Goal: Find specific page/section: Find specific page/section

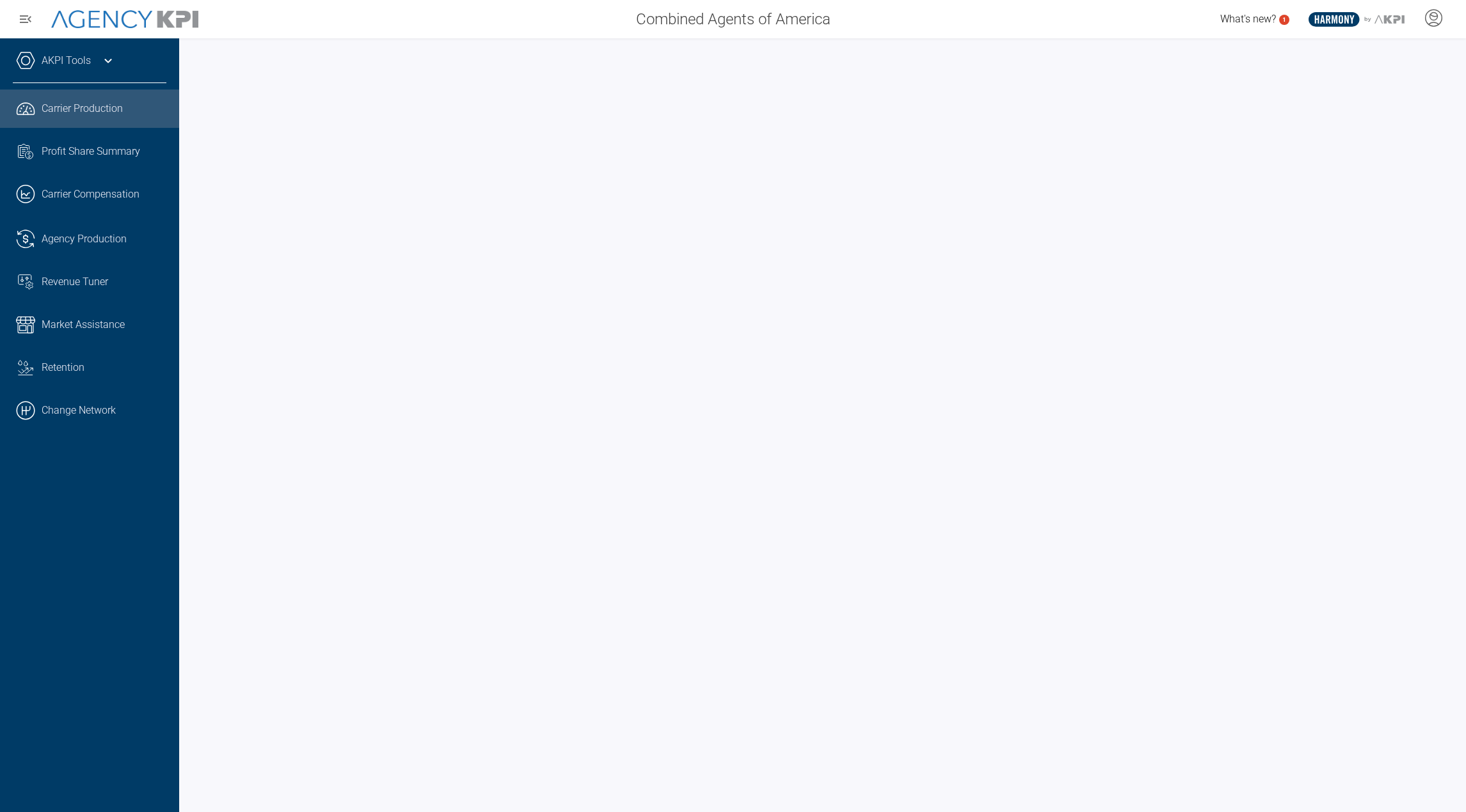
click at [94, 51] on div "AKPI Tools" at bounding box center [90, 67] width 154 height 32
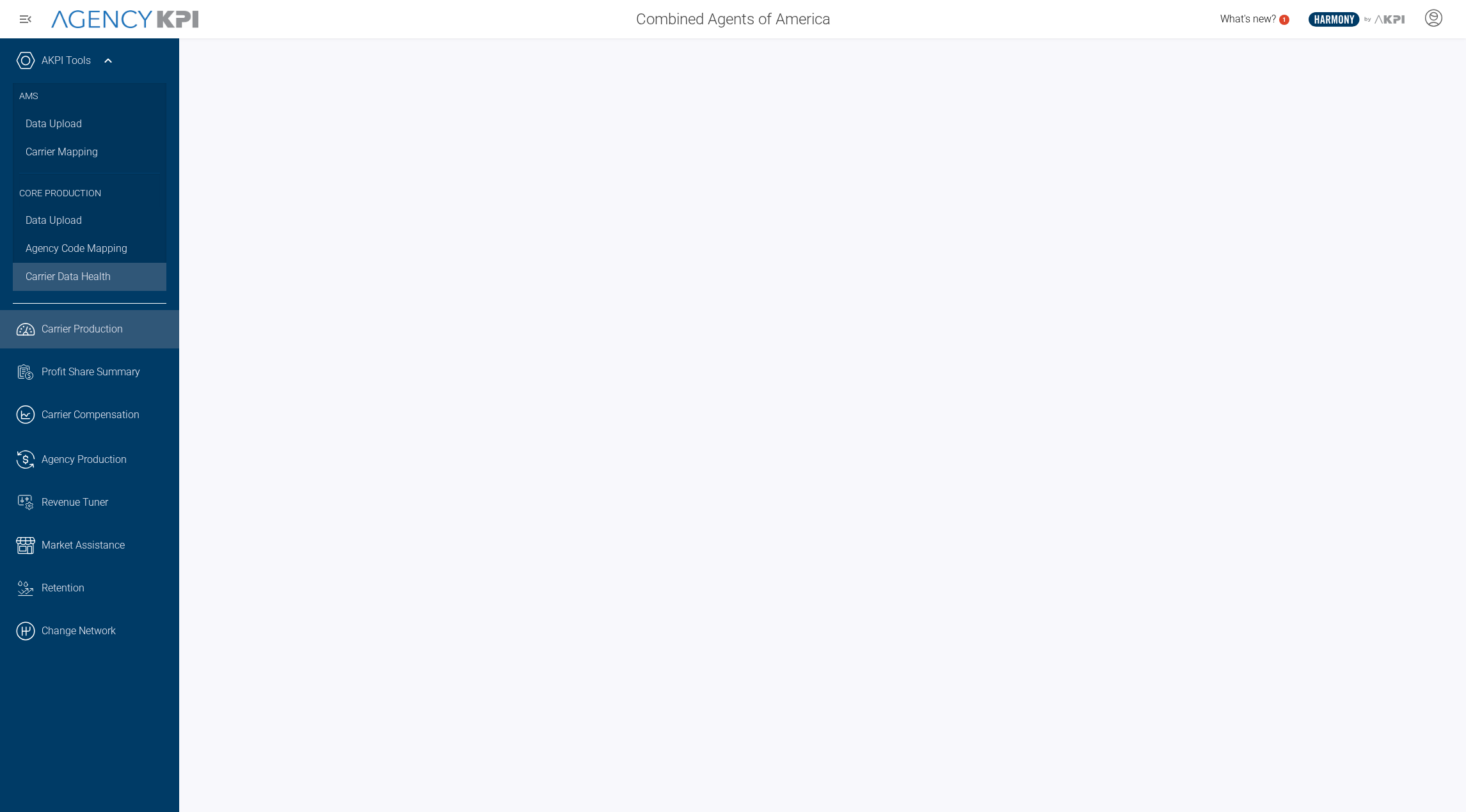
click at [65, 284] on span "Carrier Data Health" at bounding box center [68, 276] width 85 height 15
click at [79, 130] on link "Data Upload" at bounding box center [90, 124] width 154 height 28
click at [59, 220] on link "Data Upload" at bounding box center [90, 220] width 154 height 28
click at [65, 318] on link ".cls-1{fill:none;stroke:#221f20;stroke-linecap:round;stroke-linejoin:round;stro…" at bounding box center [89, 329] width 179 height 38
